Goal: Communication & Community: Answer question/provide support

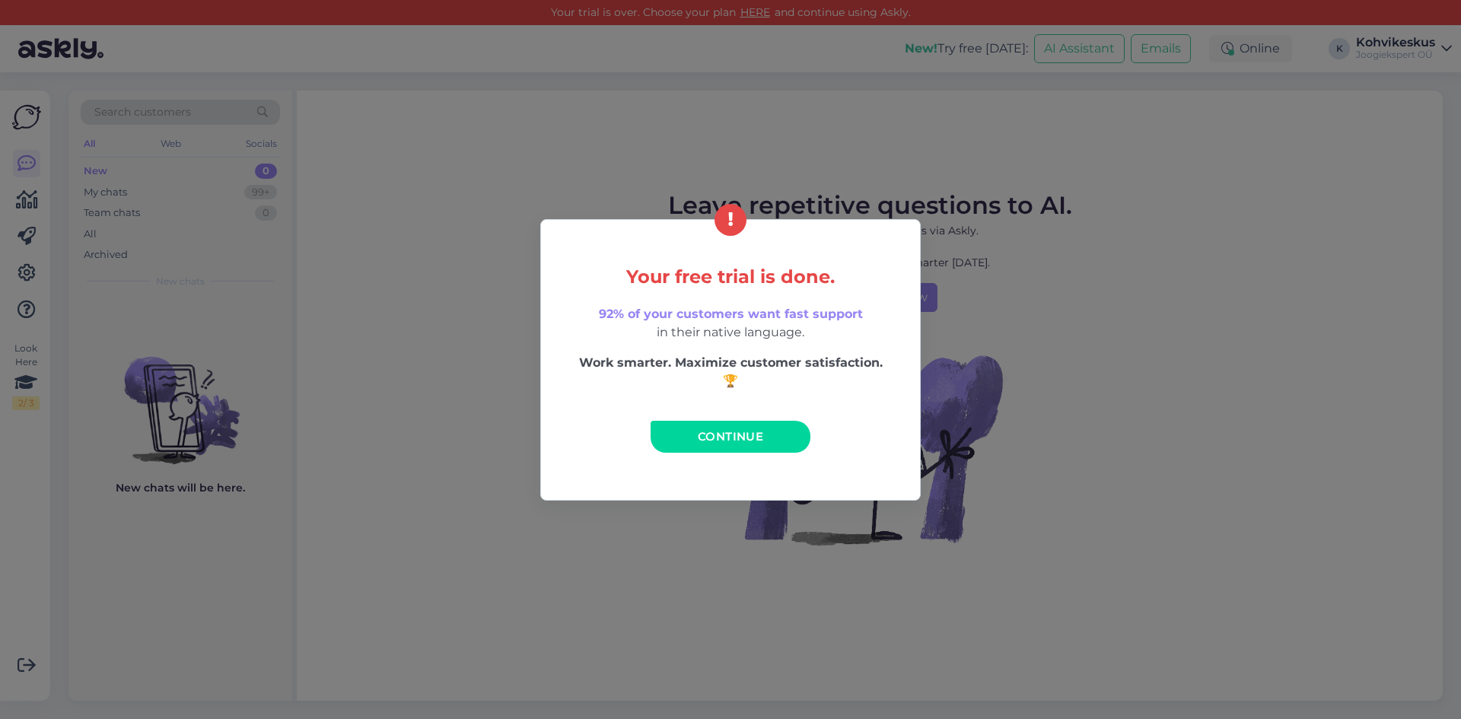
click at [701, 437] on span "Continue" at bounding box center [730, 436] width 65 height 14
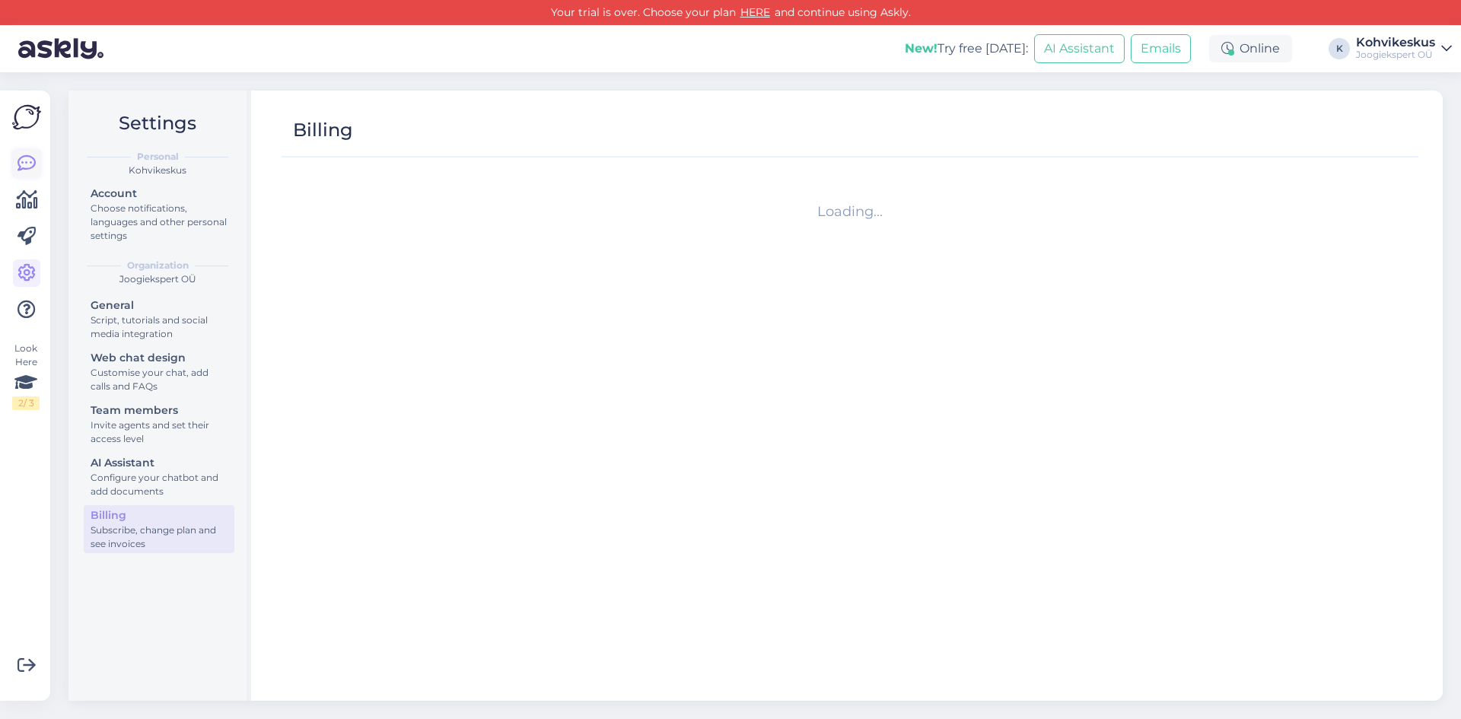
click at [25, 161] on icon at bounding box center [26, 163] width 18 height 18
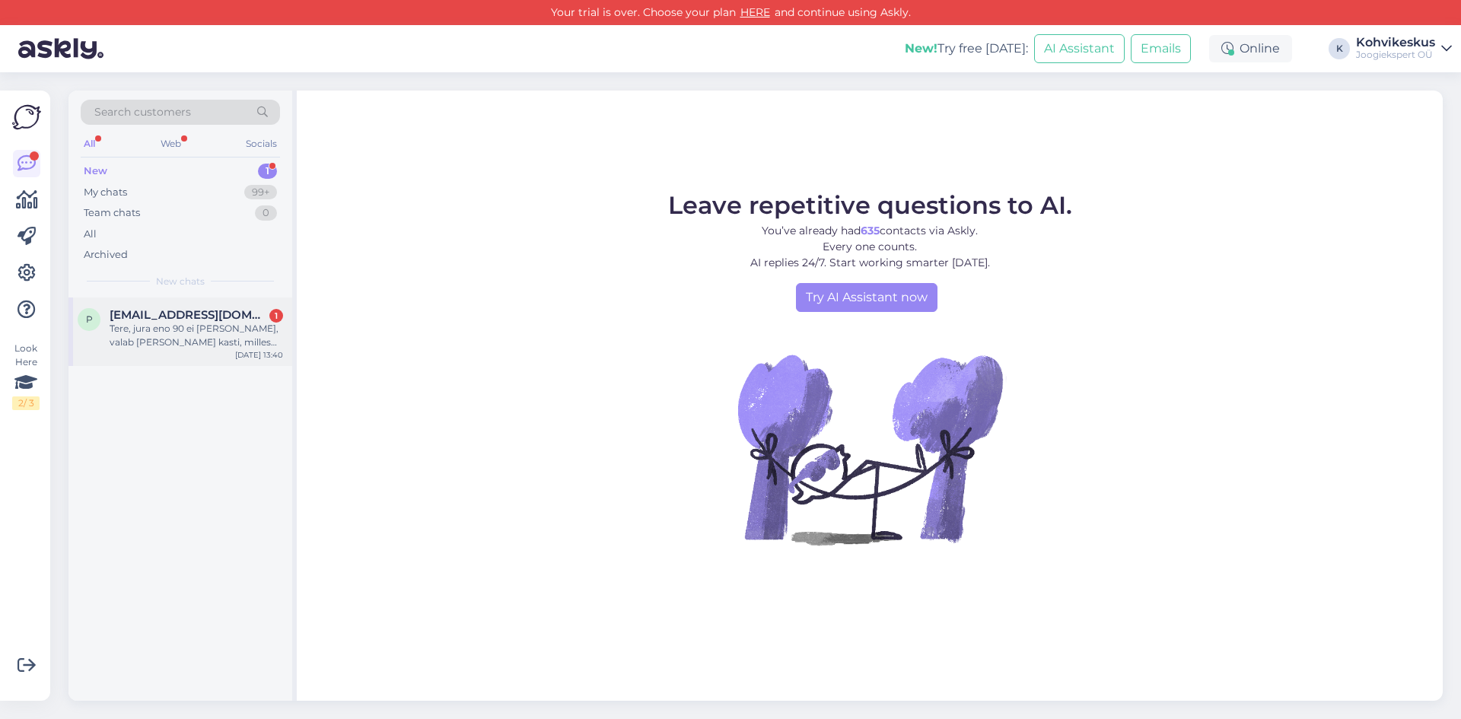
click at [167, 326] on div "Tere, jura eno 90 ei [PERSON_NAME], valab [PERSON_NAME] kasti, milles viga?" at bounding box center [196, 335] width 173 height 27
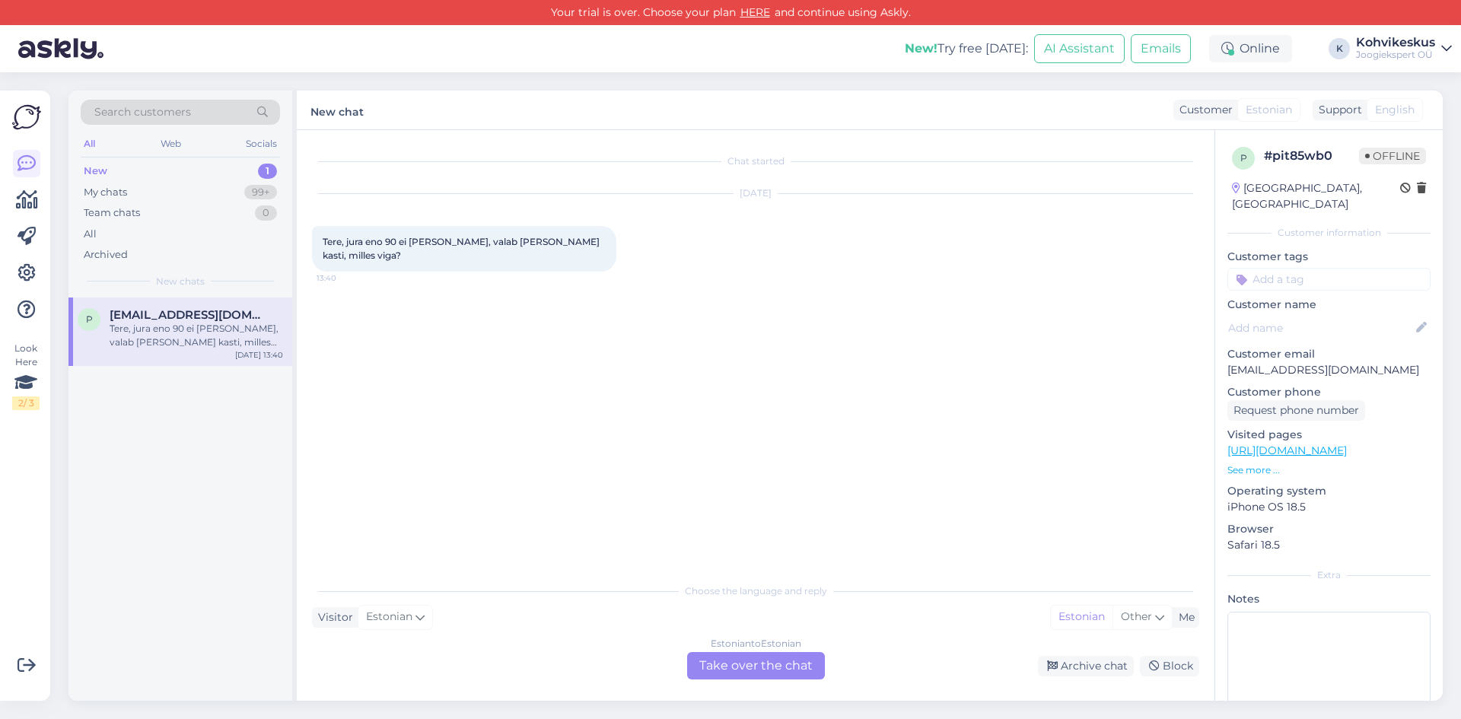
click at [763, 660] on div "Estonian to Estonian Take over the chat" at bounding box center [756, 665] width 138 height 27
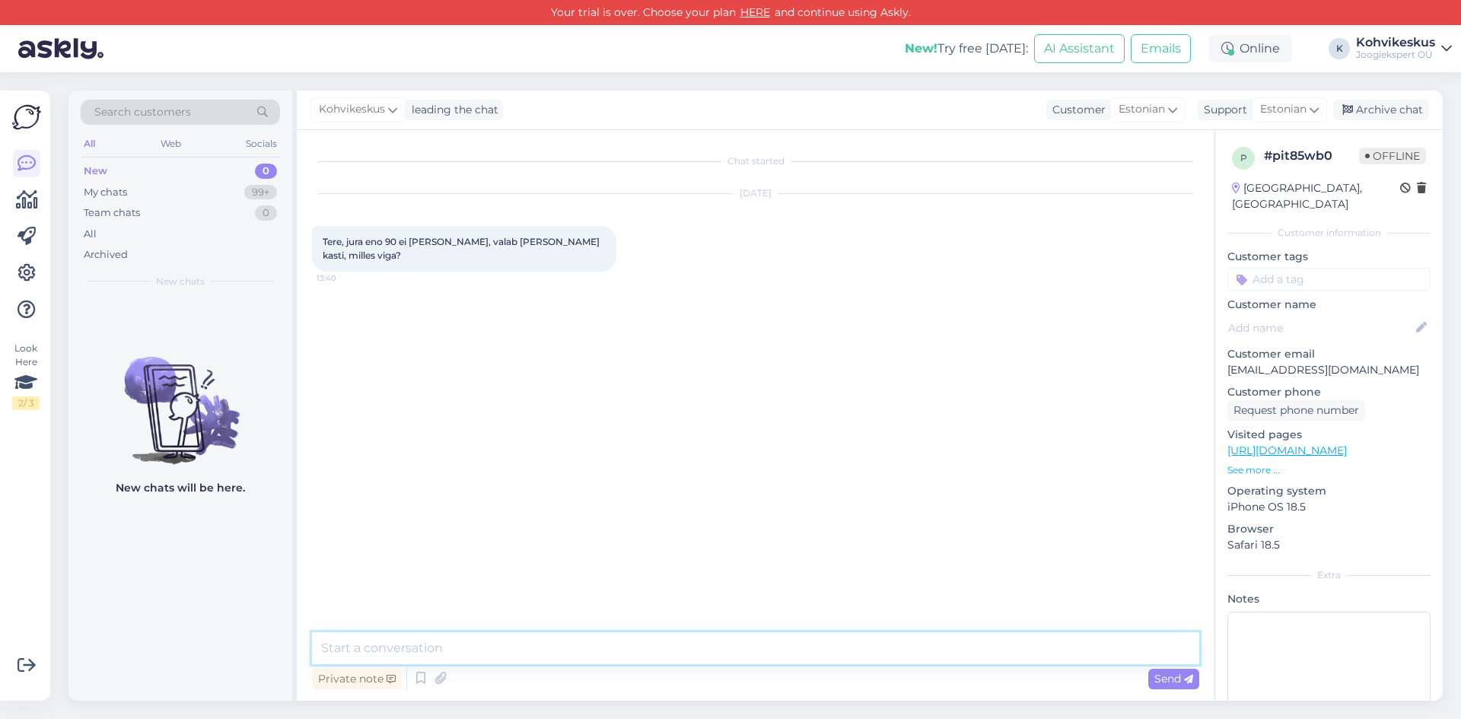
click at [711, 637] on textarea at bounding box center [755, 648] width 887 height 32
paste textarea "[URL][DOMAIN_NAME]"
type textarea "Tere! Selle mure peab tehnik täpsemalt üle vaatama, võite [PERSON_NAME] lähimas…"
click at [1177, 683] on span "Send" at bounding box center [1173, 679] width 39 height 14
